Goal: Check status: Check status

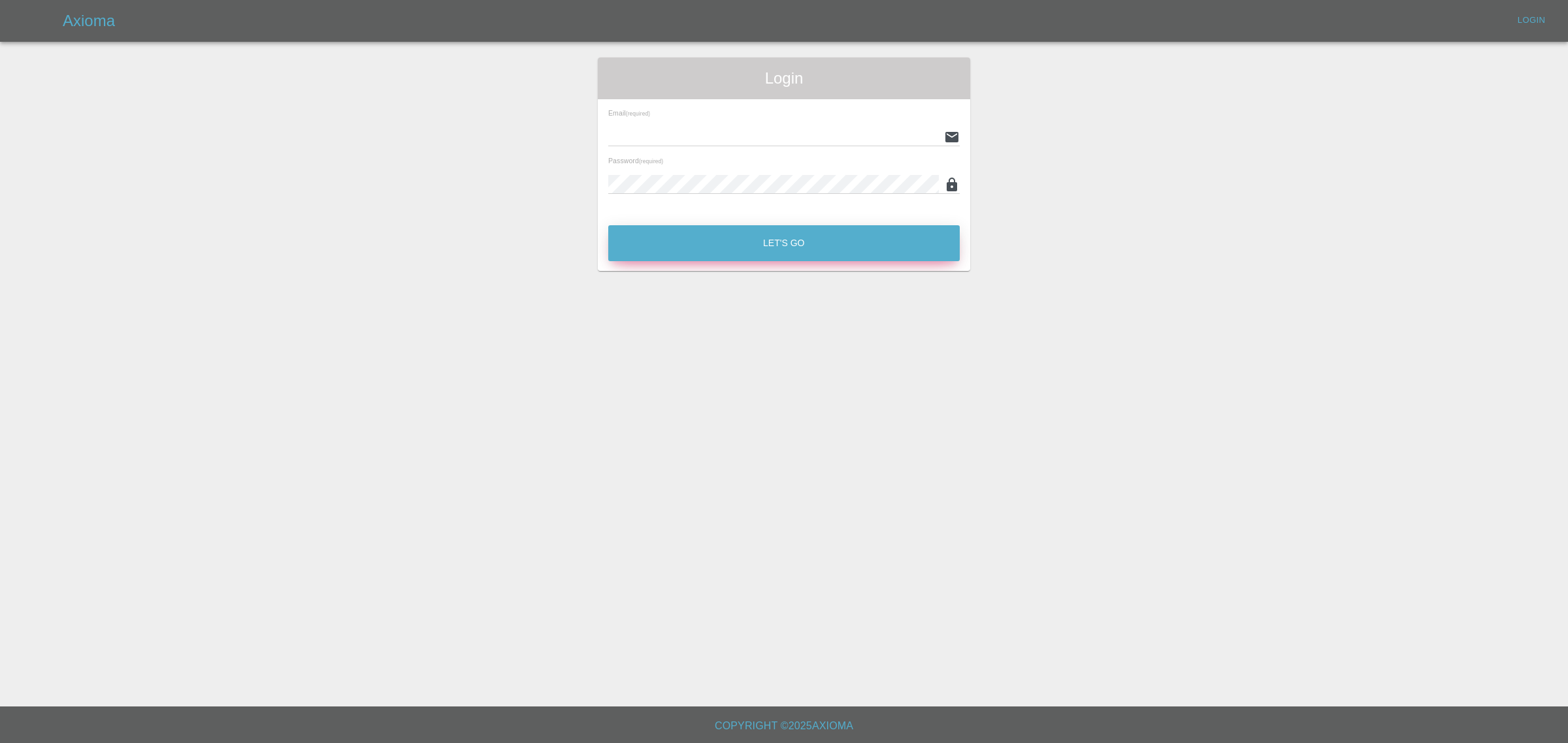
type input "[EMAIL_ADDRESS][DOMAIN_NAME]"
click at [864, 242] on button "Let's Go" at bounding box center [784, 243] width 351 height 36
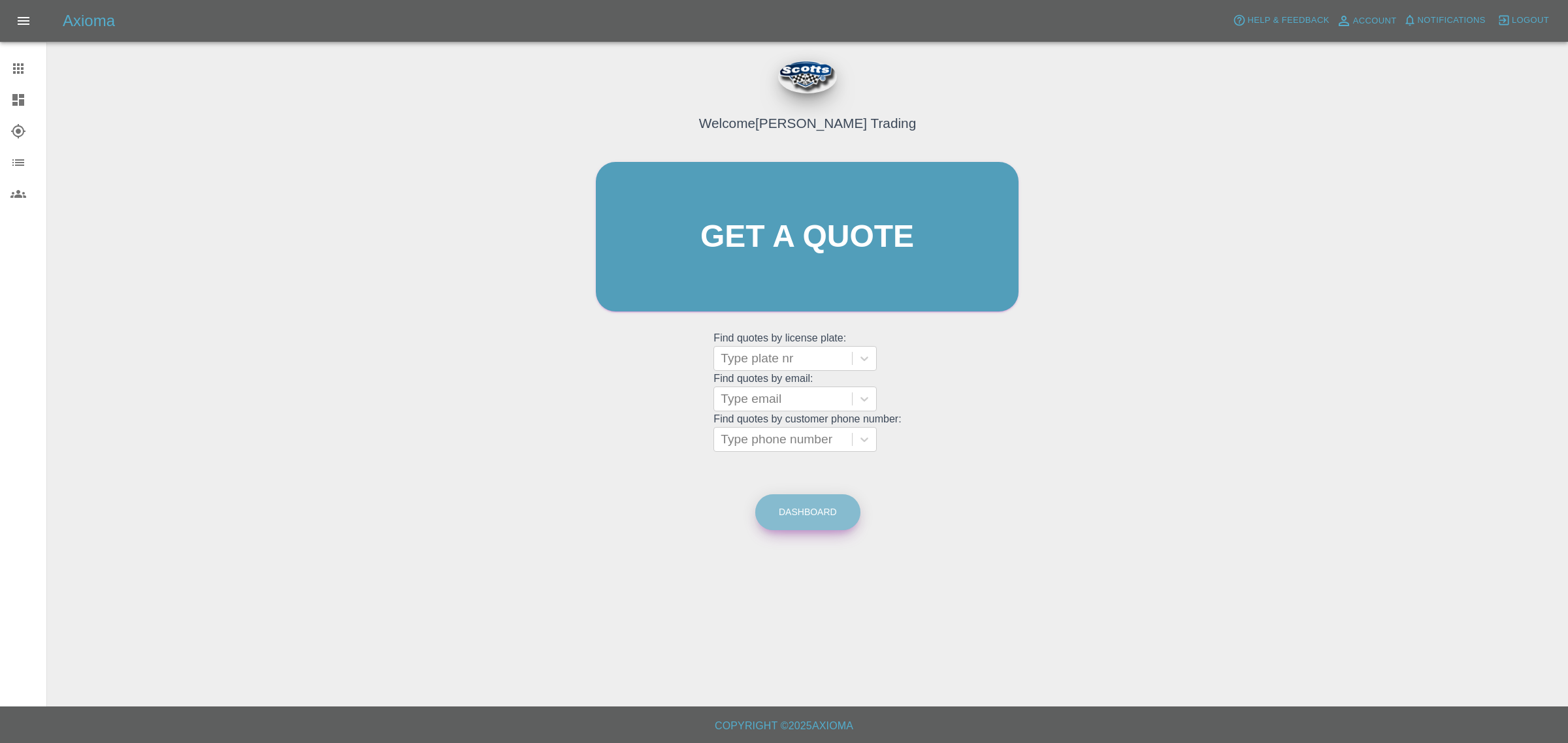
click at [804, 517] on link "Dashboard" at bounding box center [807, 513] width 105 height 36
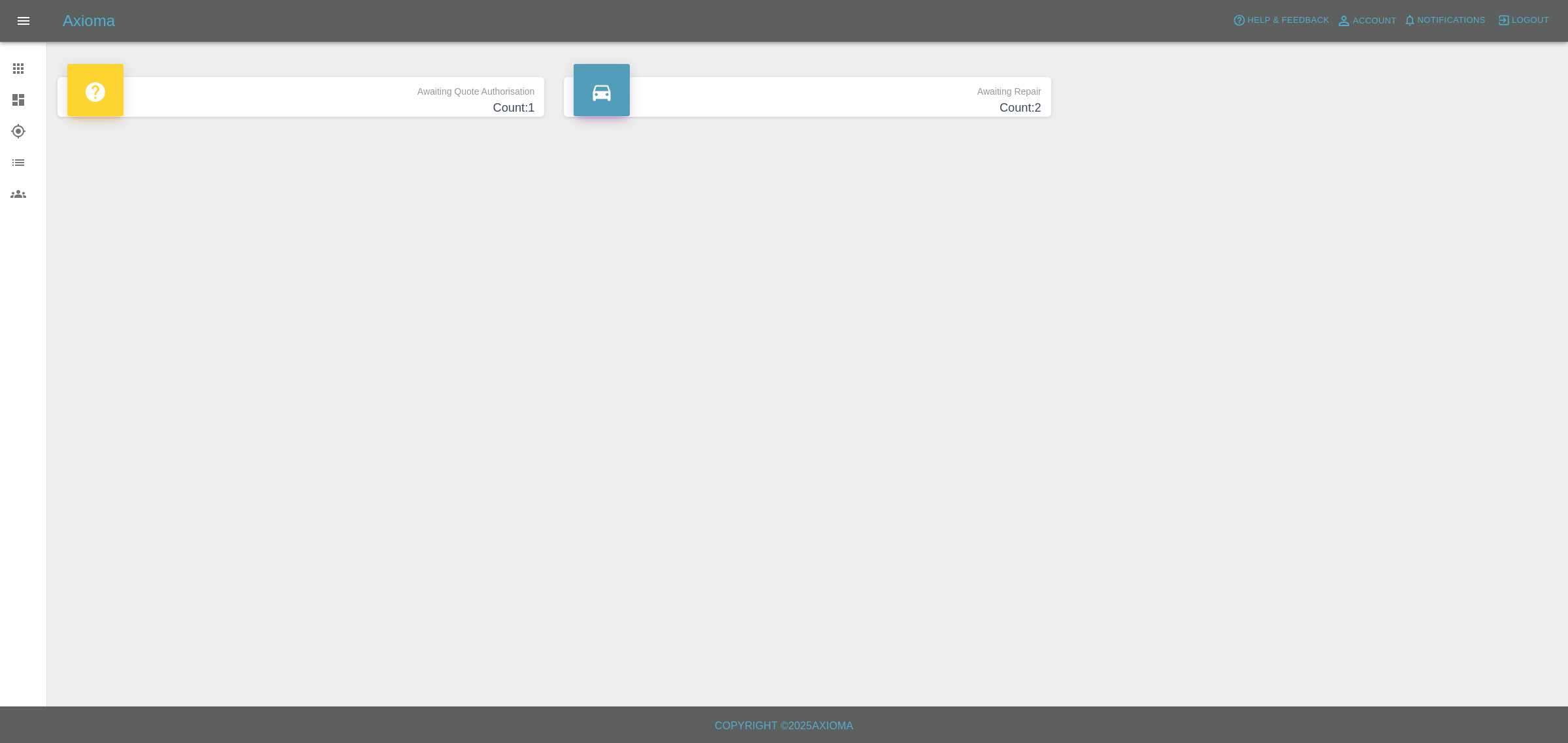
click at [198, 101] on h4 "Count: 1" at bounding box center [301, 108] width 467 height 18
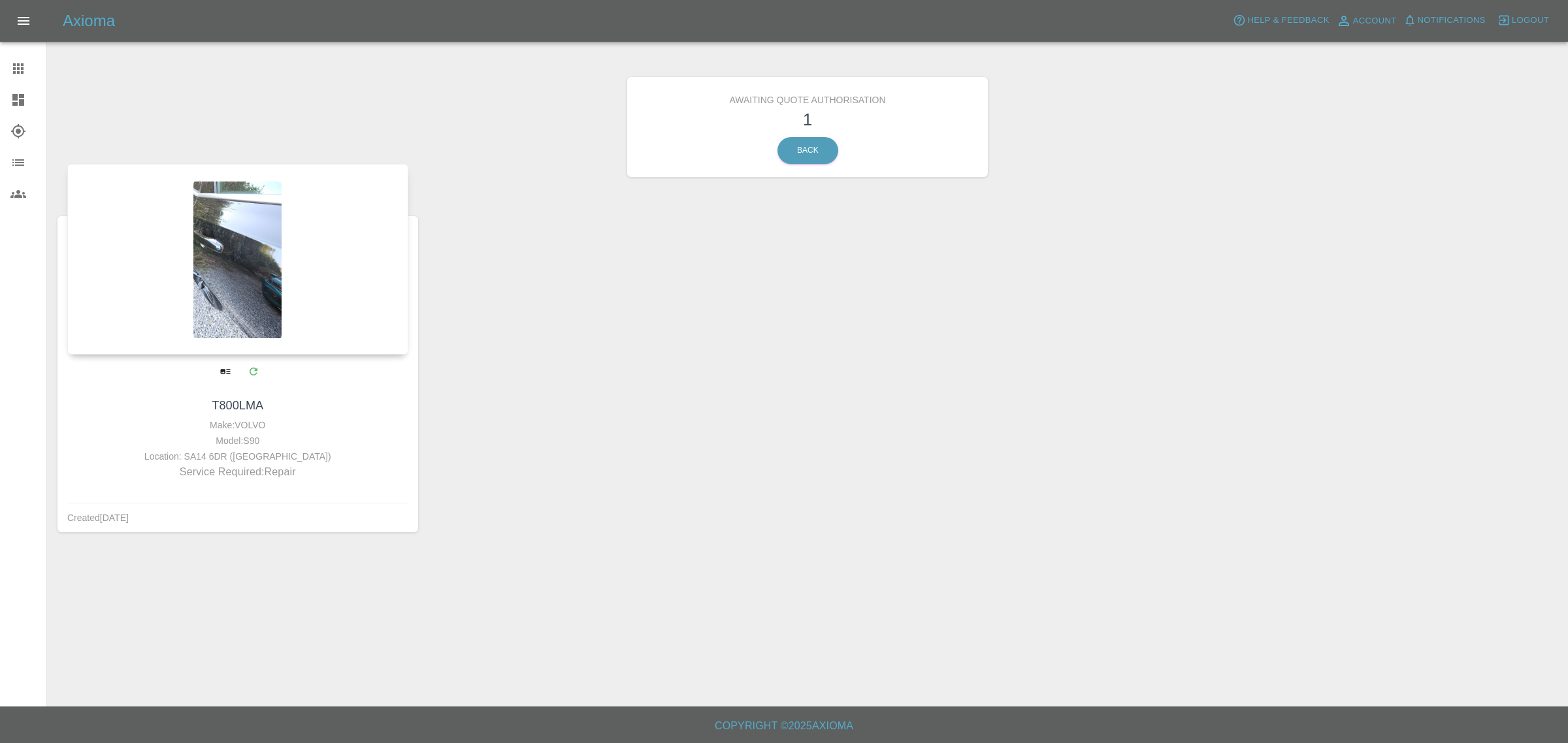
click at [289, 467] on p "Service Required: Repair" at bounding box center [238, 472] width 335 height 16
click at [294, 328] on div at bounding box center [238, 259] width 341 height 191
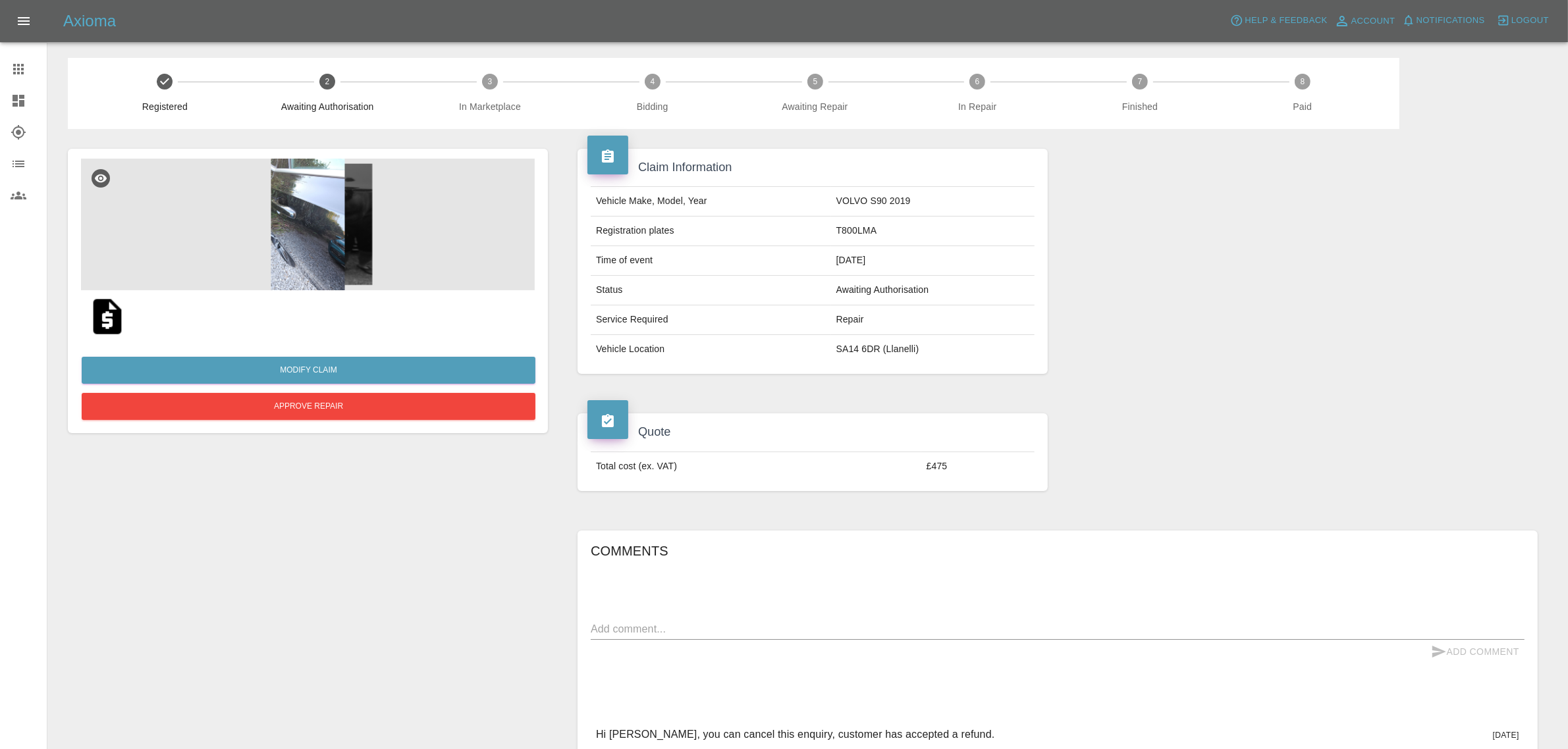
click at [877, 635] on textarea at bounding box center [1058, 629] width 934 height 15
click at [1534, 22] on span "Logout" at bounding box center [1530, 20] width 38 height 15
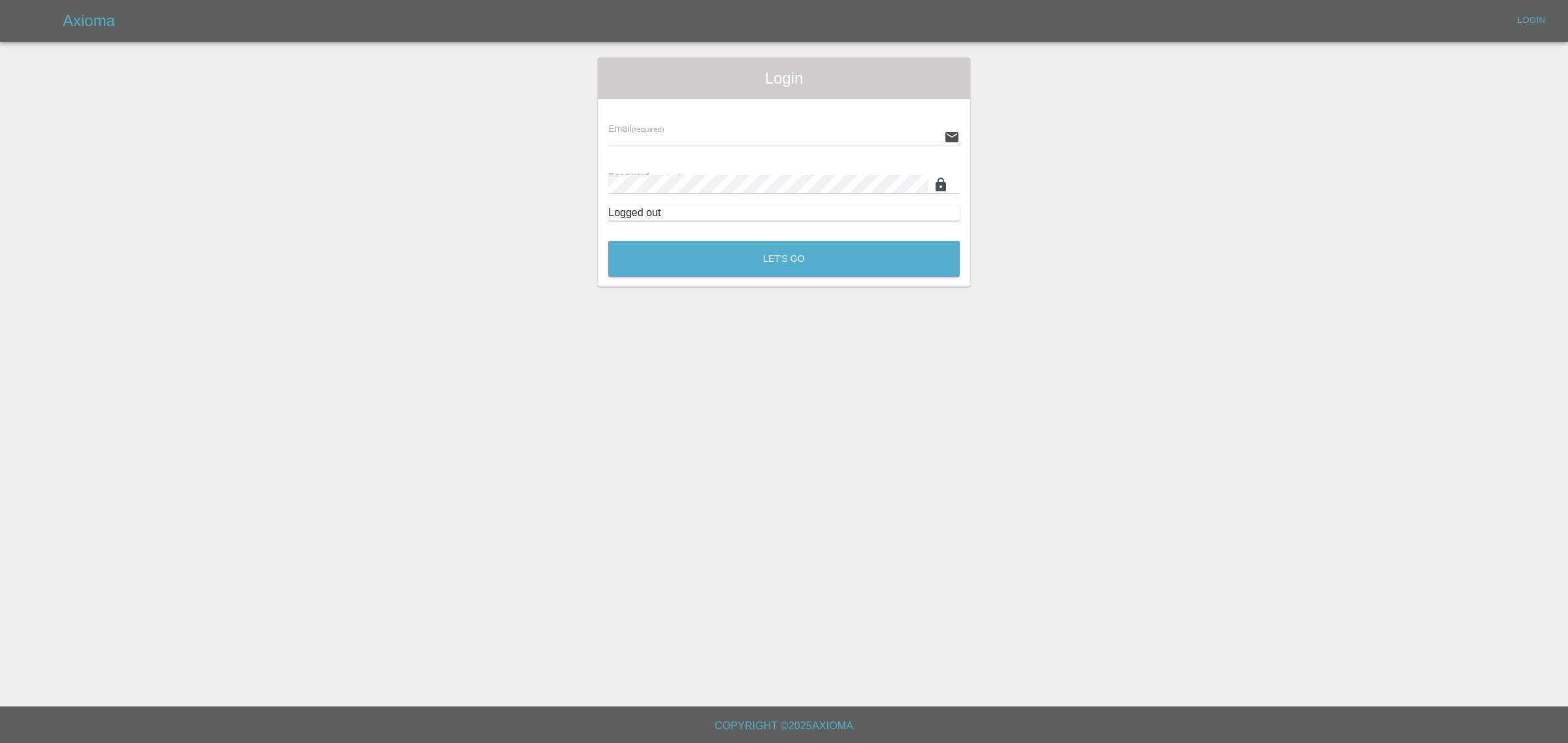
type input "[EMAIL_ADDRESS][DOMAIN_NAME]"
